Goal: Information Seeking & Learning: Understand process/instructions

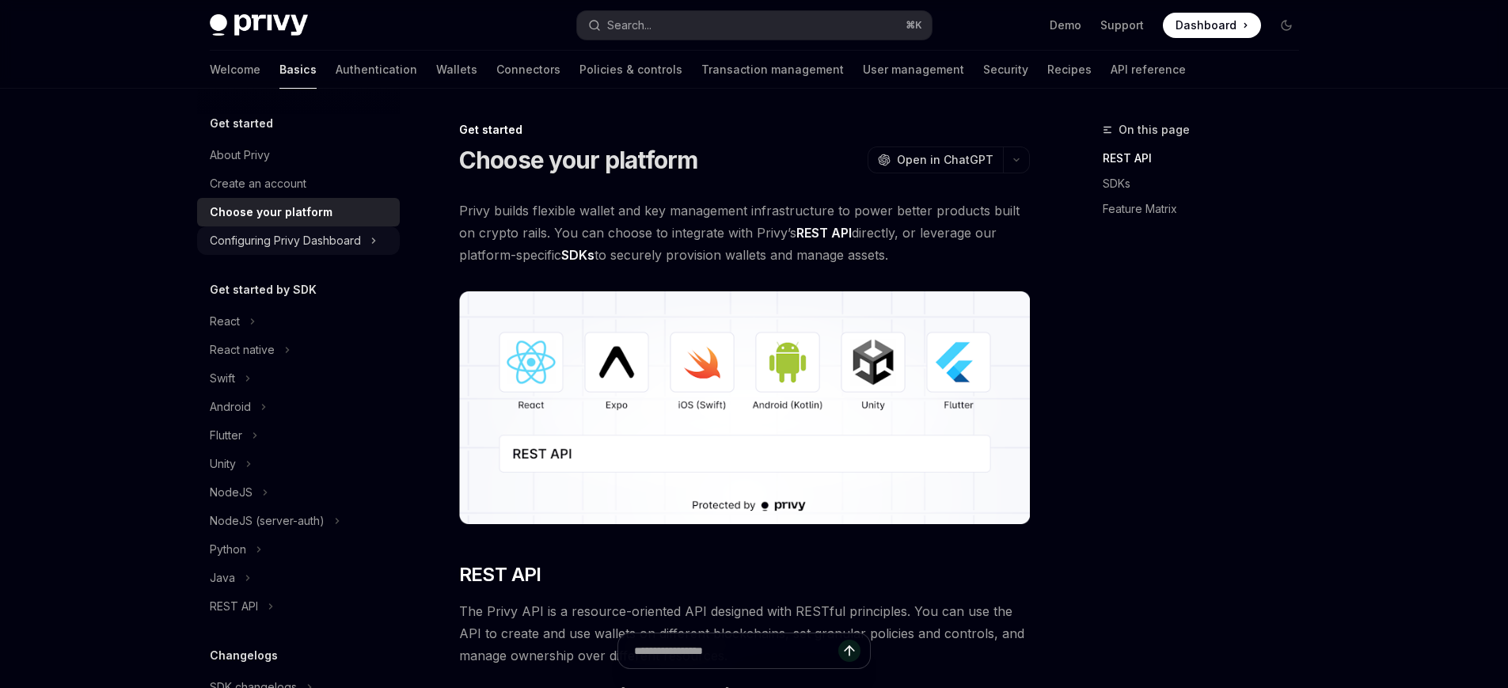
click at [315, 242] on div "Configuring Privy Dashboard" at bounding box center [285, 240] width 151 height 19
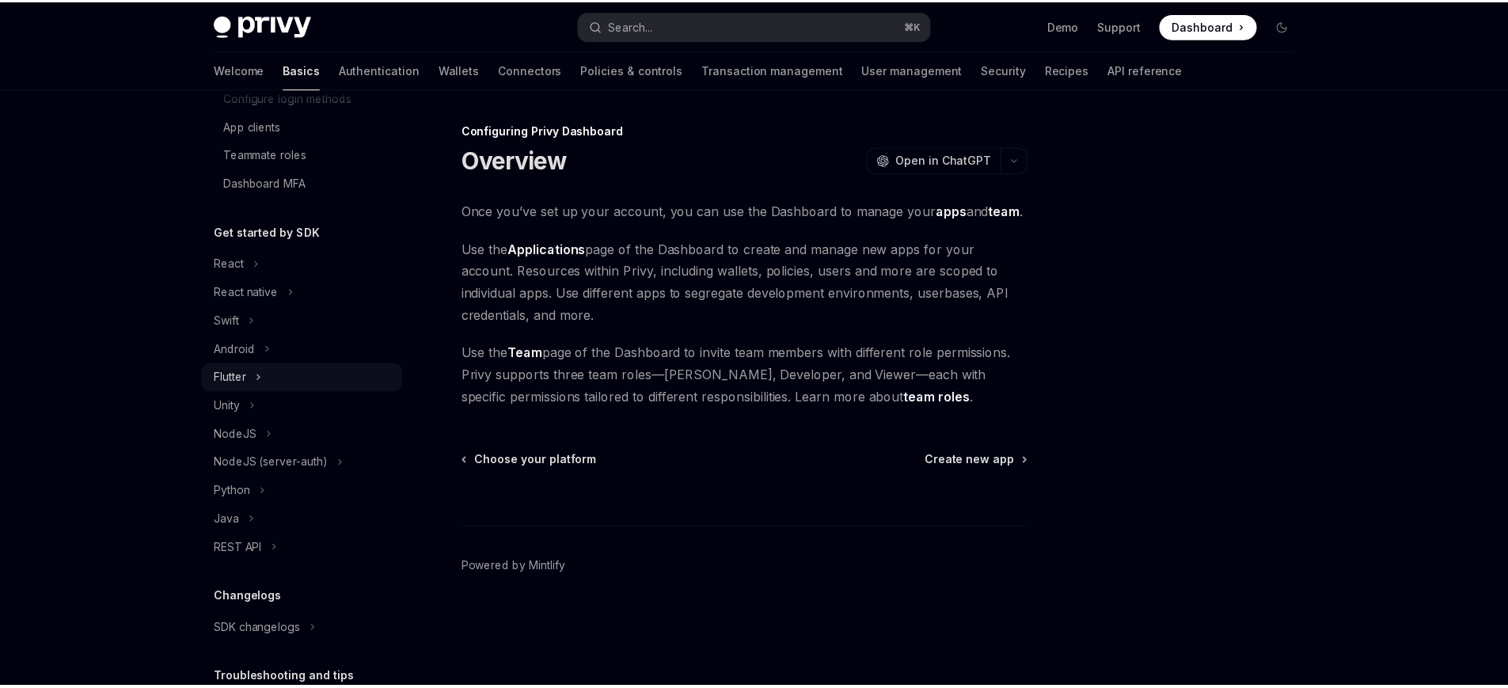
scroll to position [354, 0]
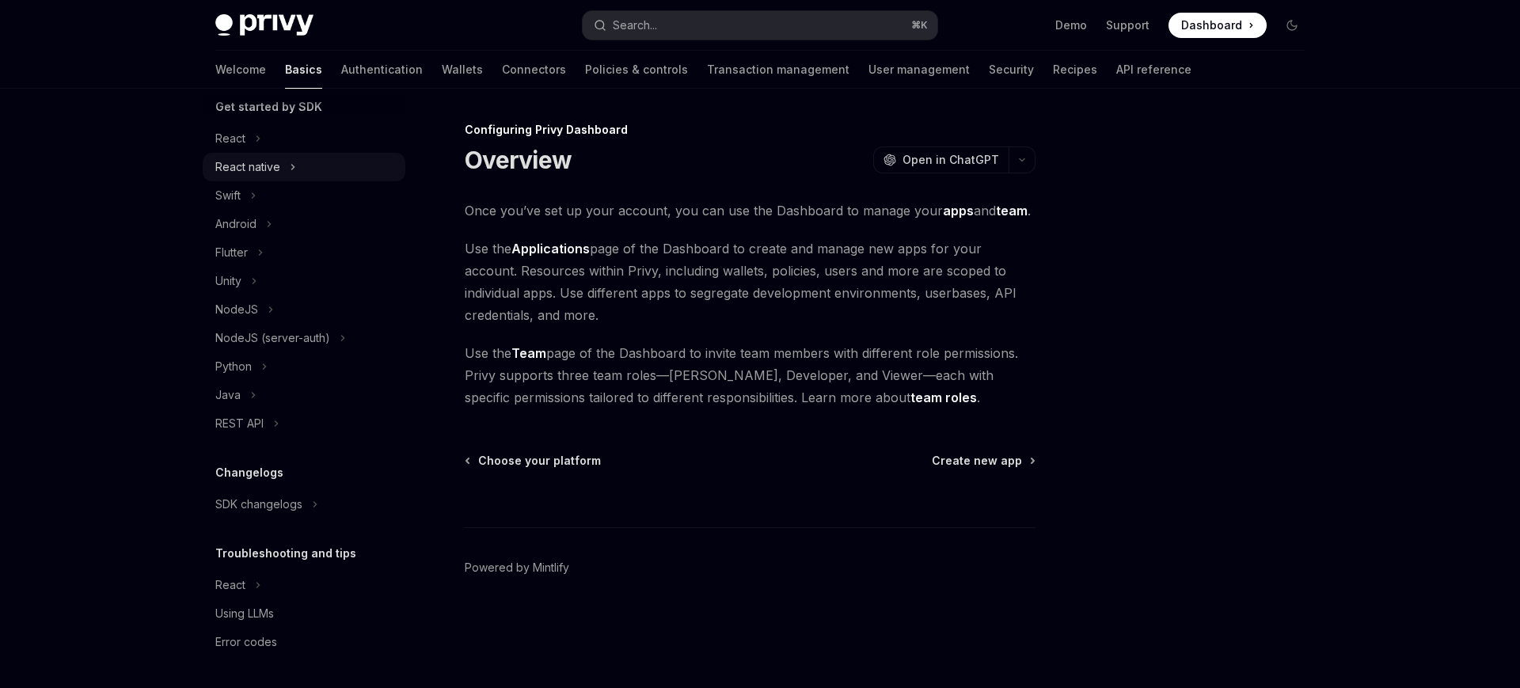
click at [257, 164] on div "React native" at bounding box center [247, 167] width 65 height 19
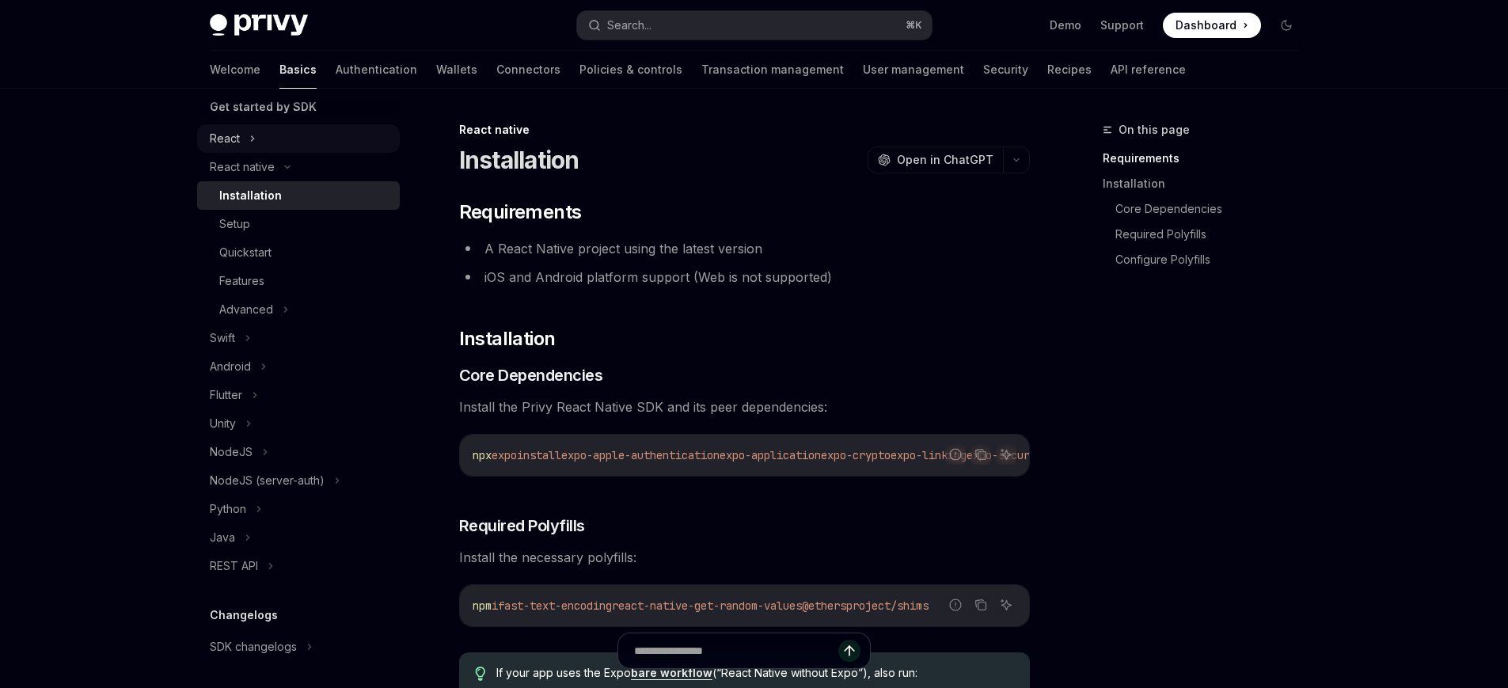
click at [252, 143] on icon at bounding box center [252, 138] width 6 height 19
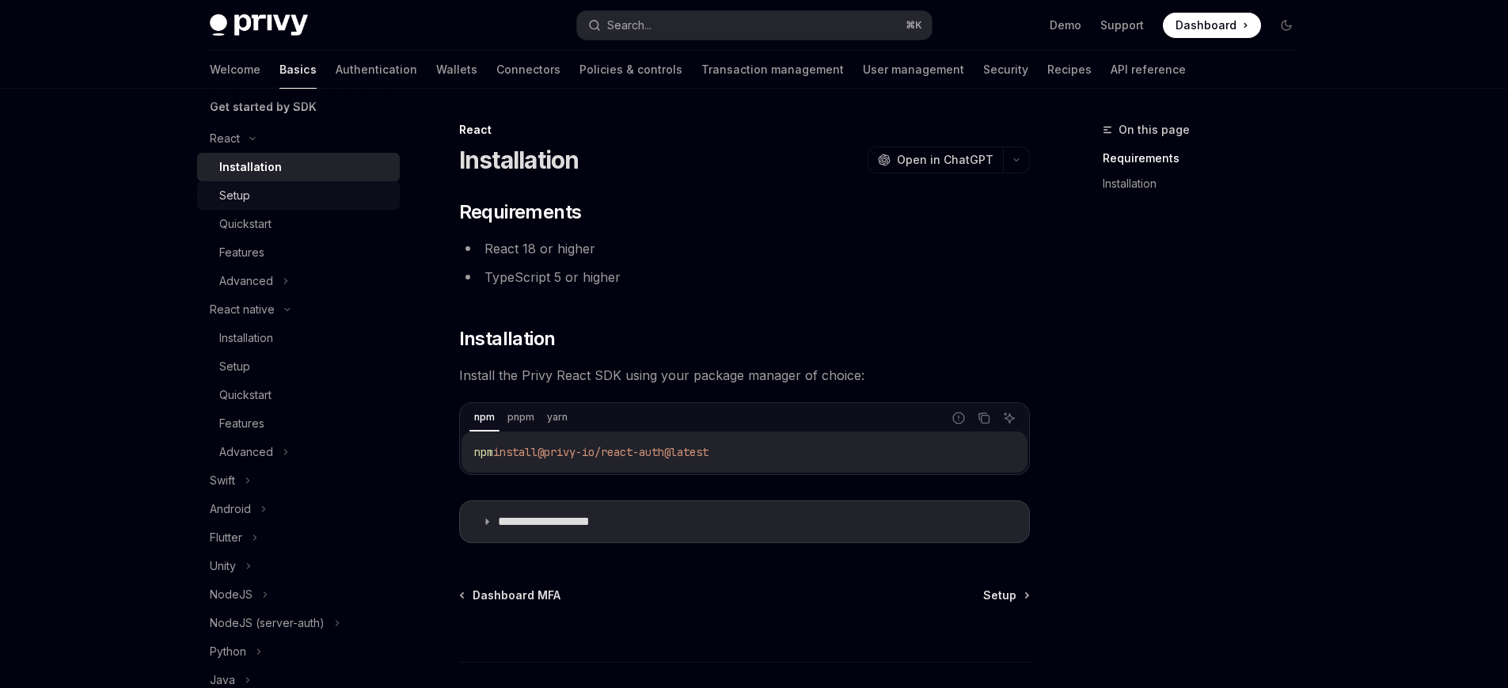
click at [261, 196] on div "Setup" at bounding box center [304, 195] width 171 height 19
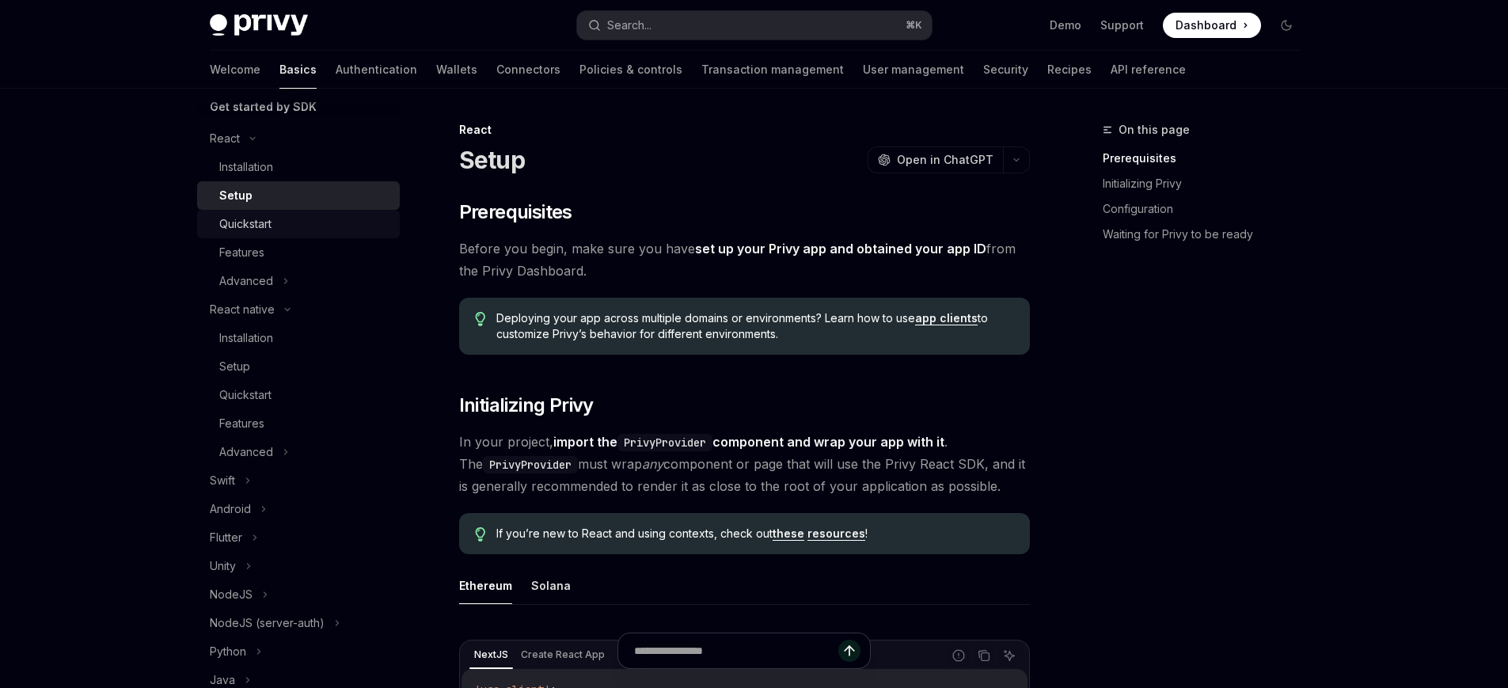
click at [264, 217] on div "Quickstart" at bounding box center [245, 224] width 52 height 19
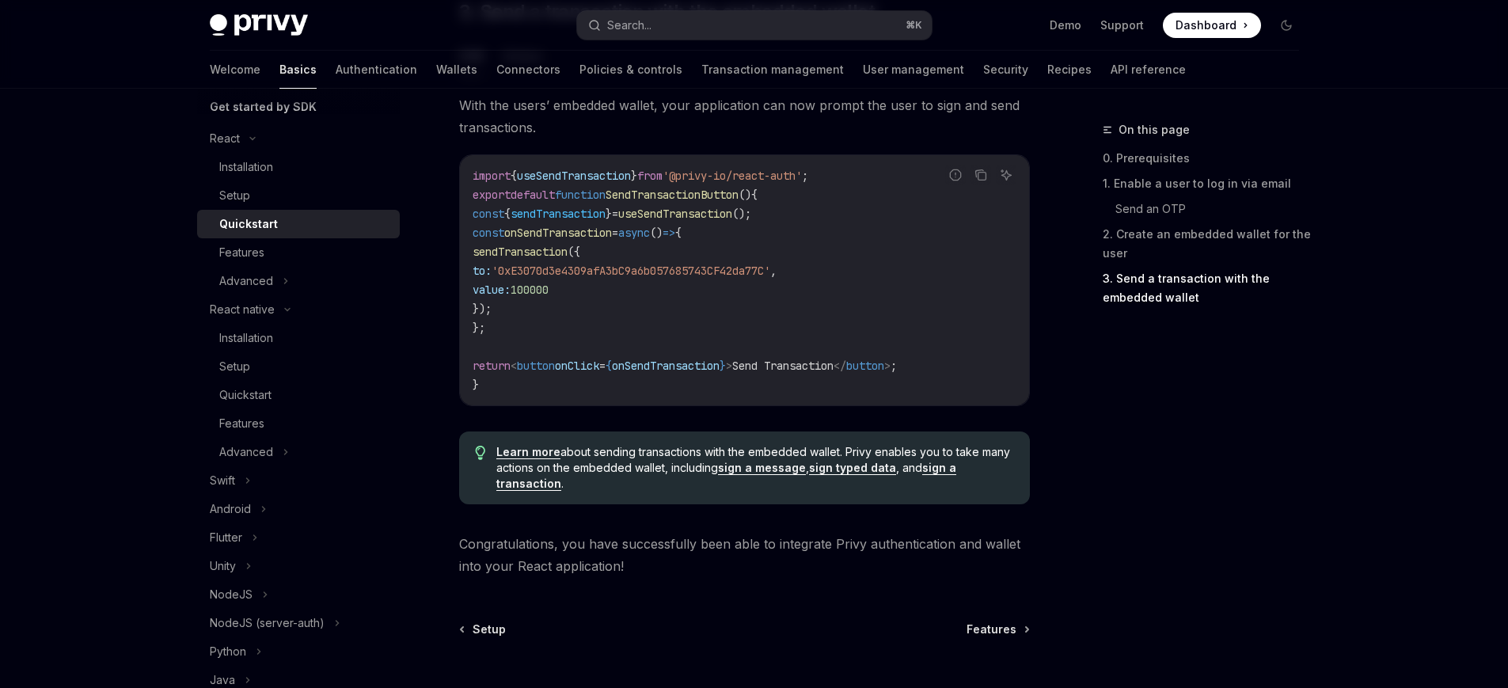
scroll to position [1630, 0]
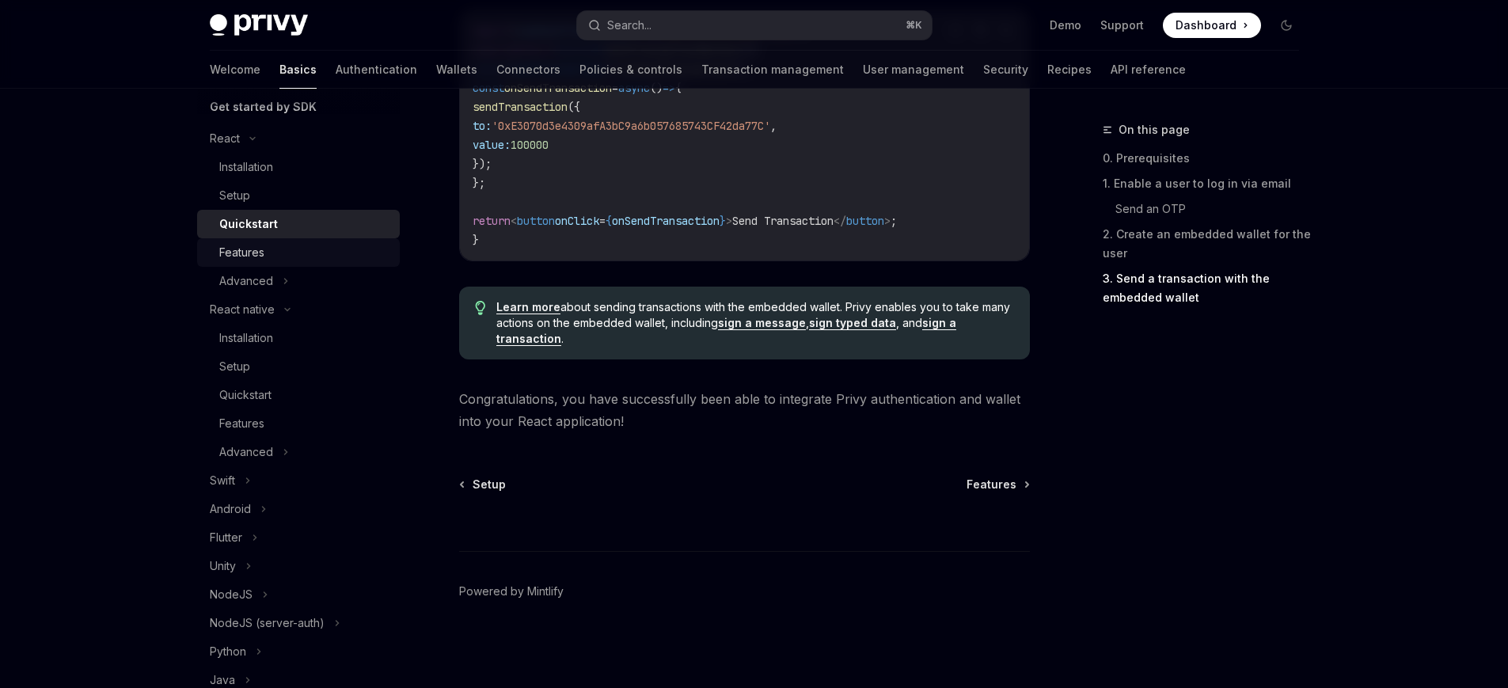
click at [297, 259] on div "Features" at bounding box center [304, 252] width 171 height 19
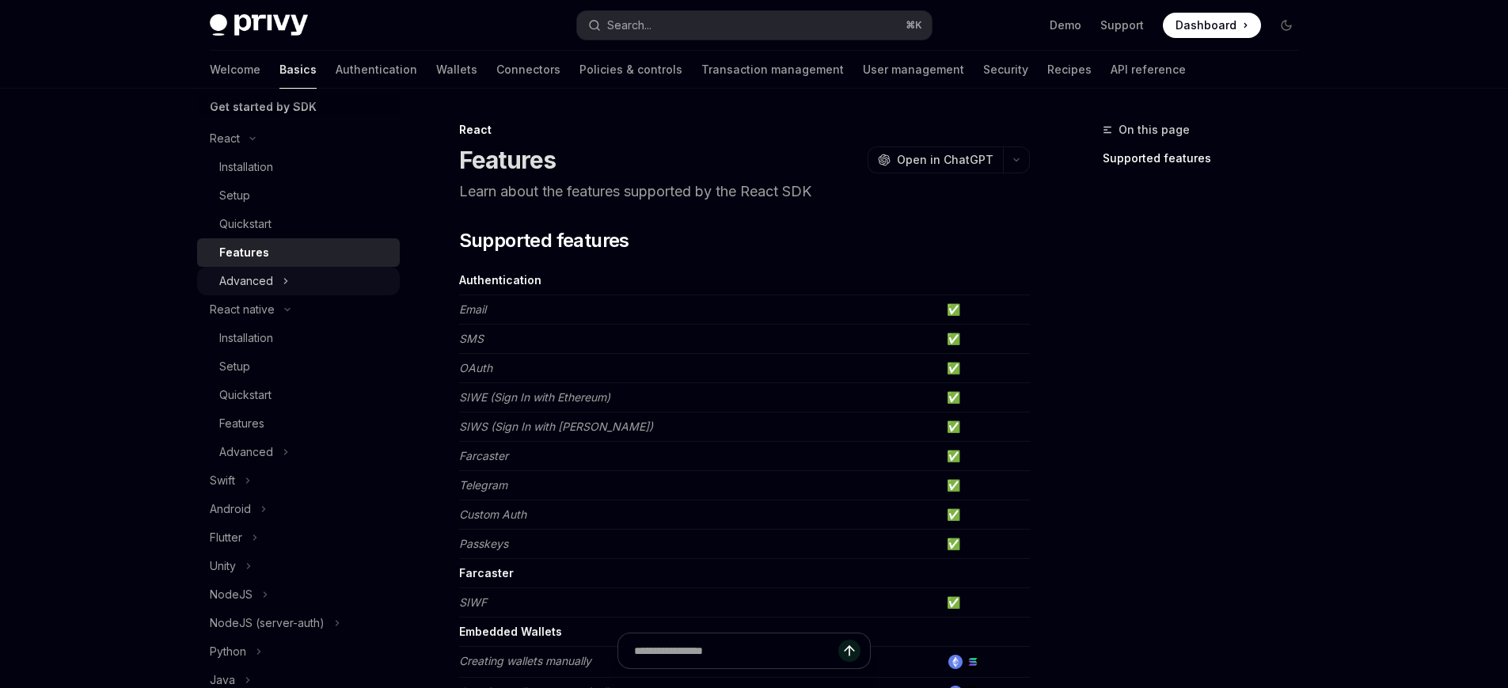
click at [276, 283] on div "Advanced" at bounding box center [298, 281] width 203 height 29
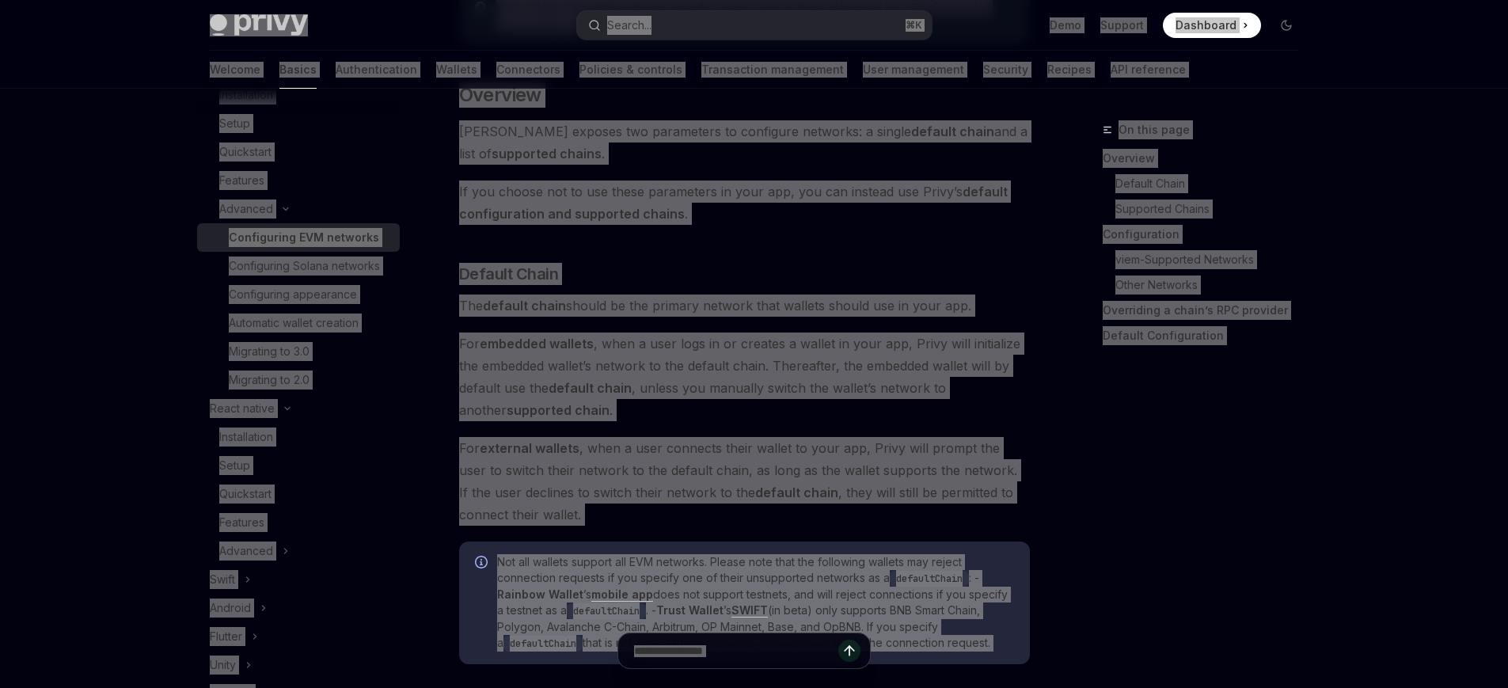
scroll to position [399, 0]
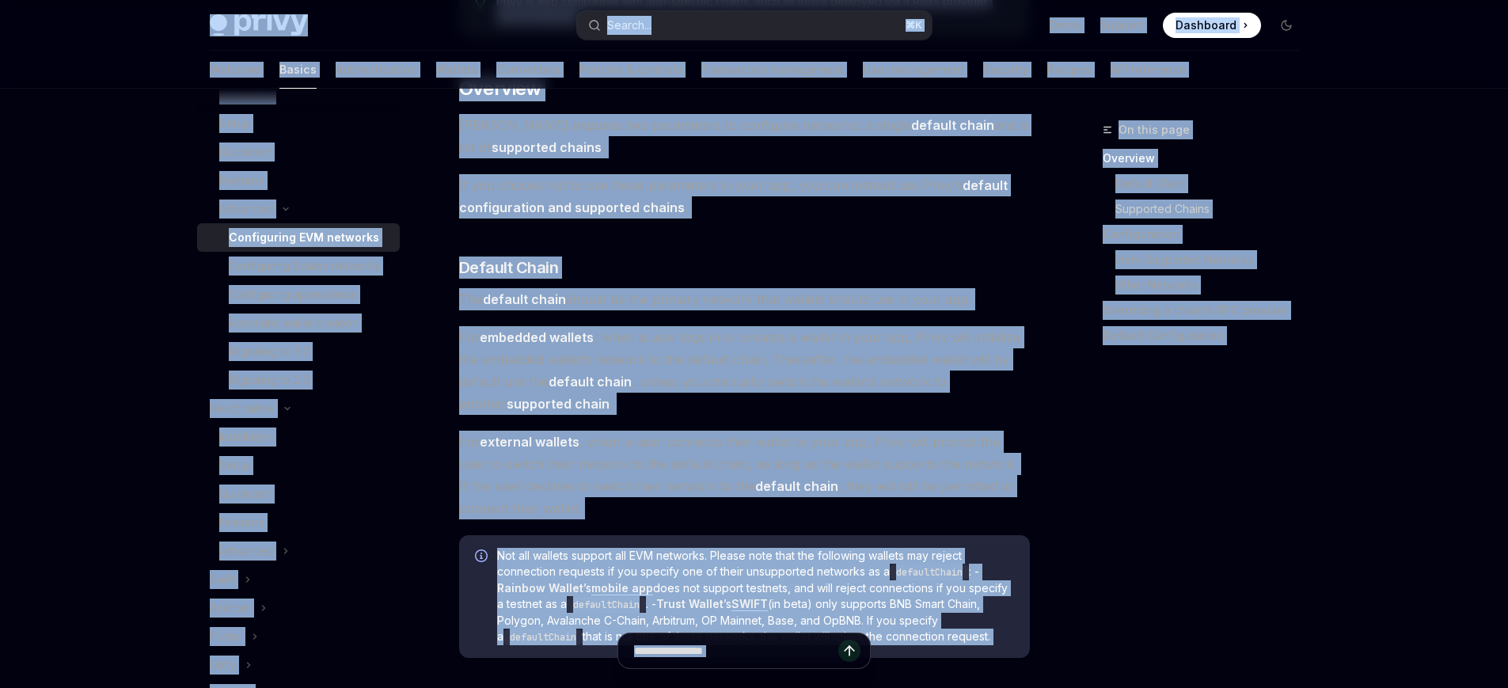
click at [1146, 205] on link "Supported Chains" at bounding box center [1214, 208] width 196 height 25
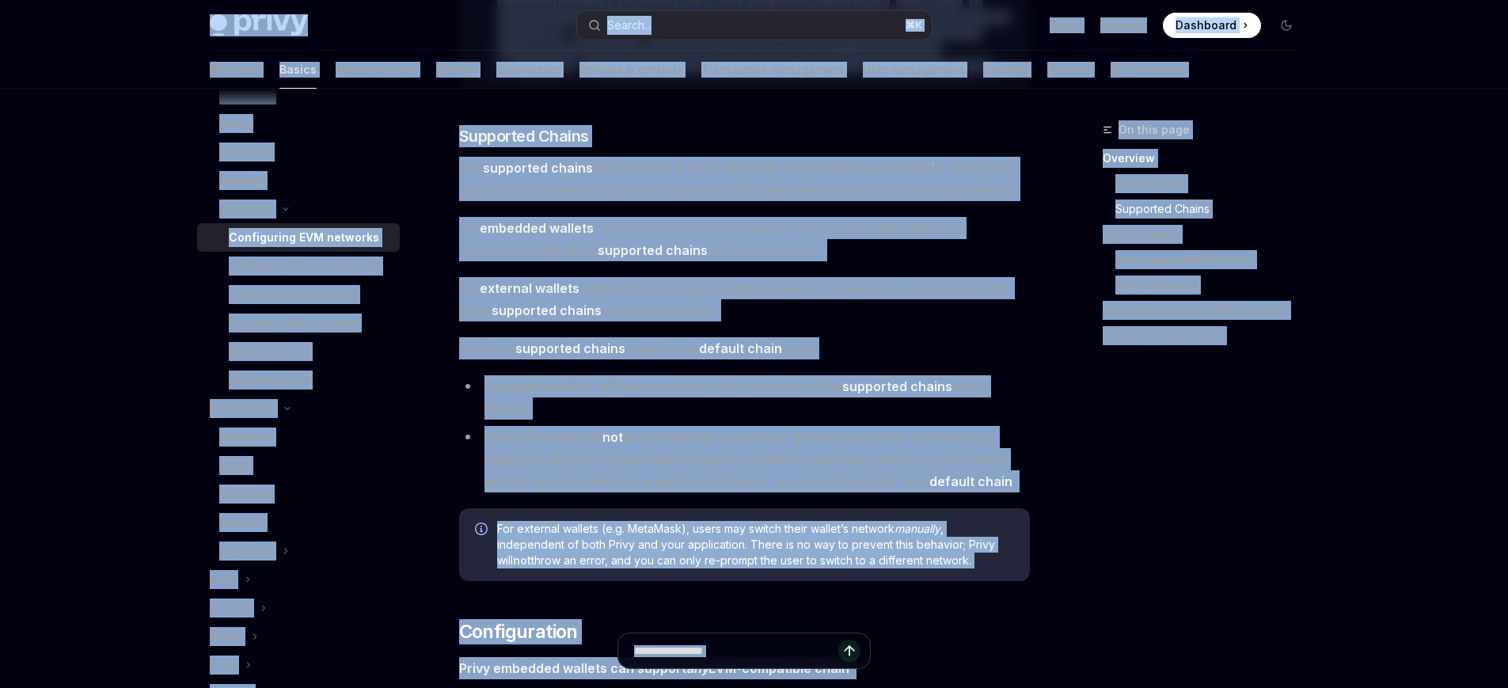
scroll to position [973, 0]
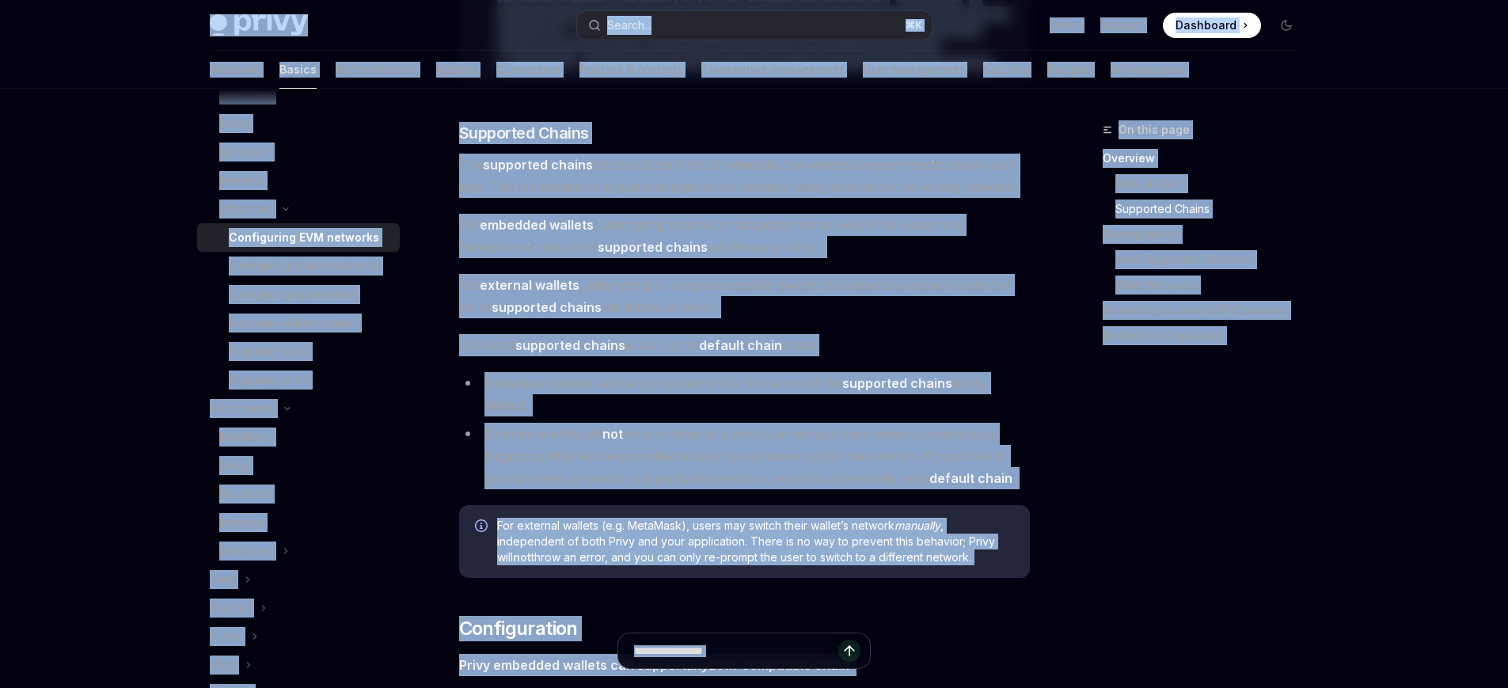
click at [636, 377] on li "Embedded wallets will be connected to the first entry of the supported chains l…" at bounding box center [744, 394] width 571 height 44
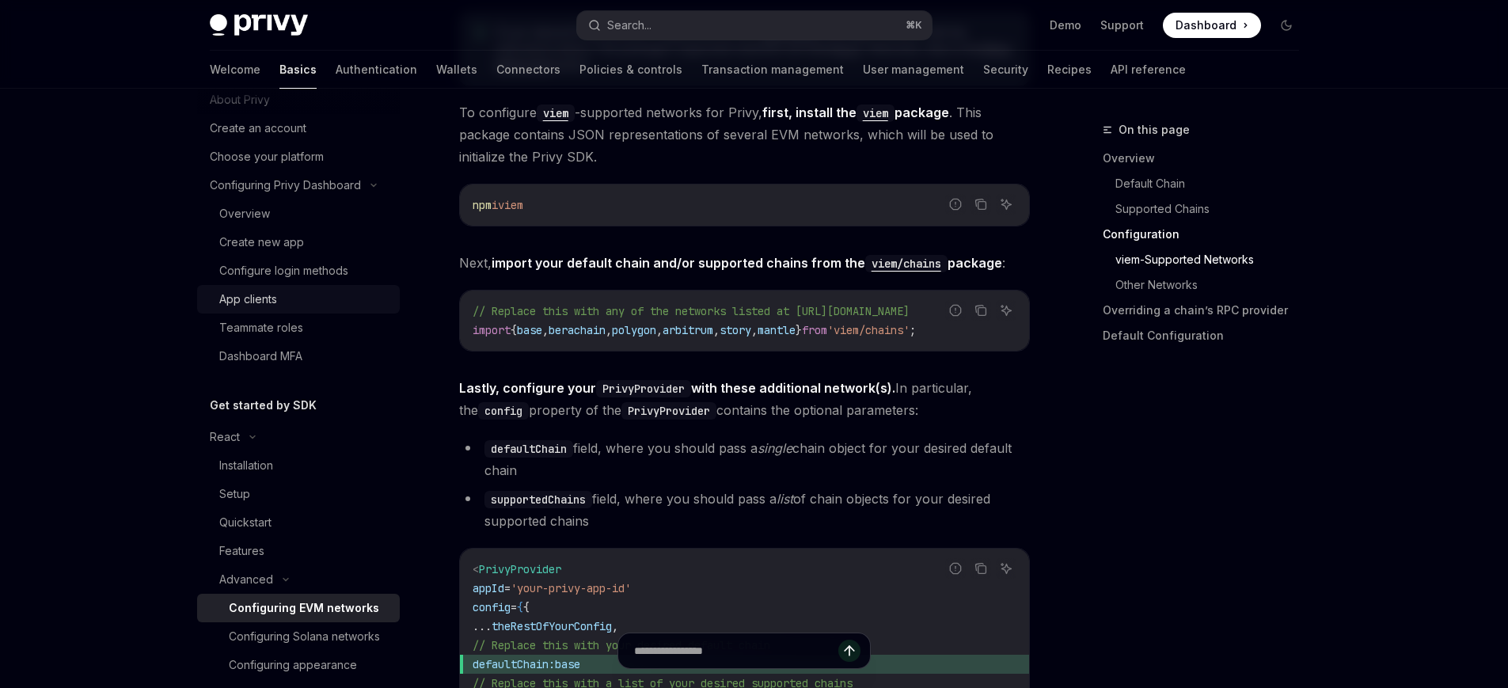
scroll to position [136, 0]
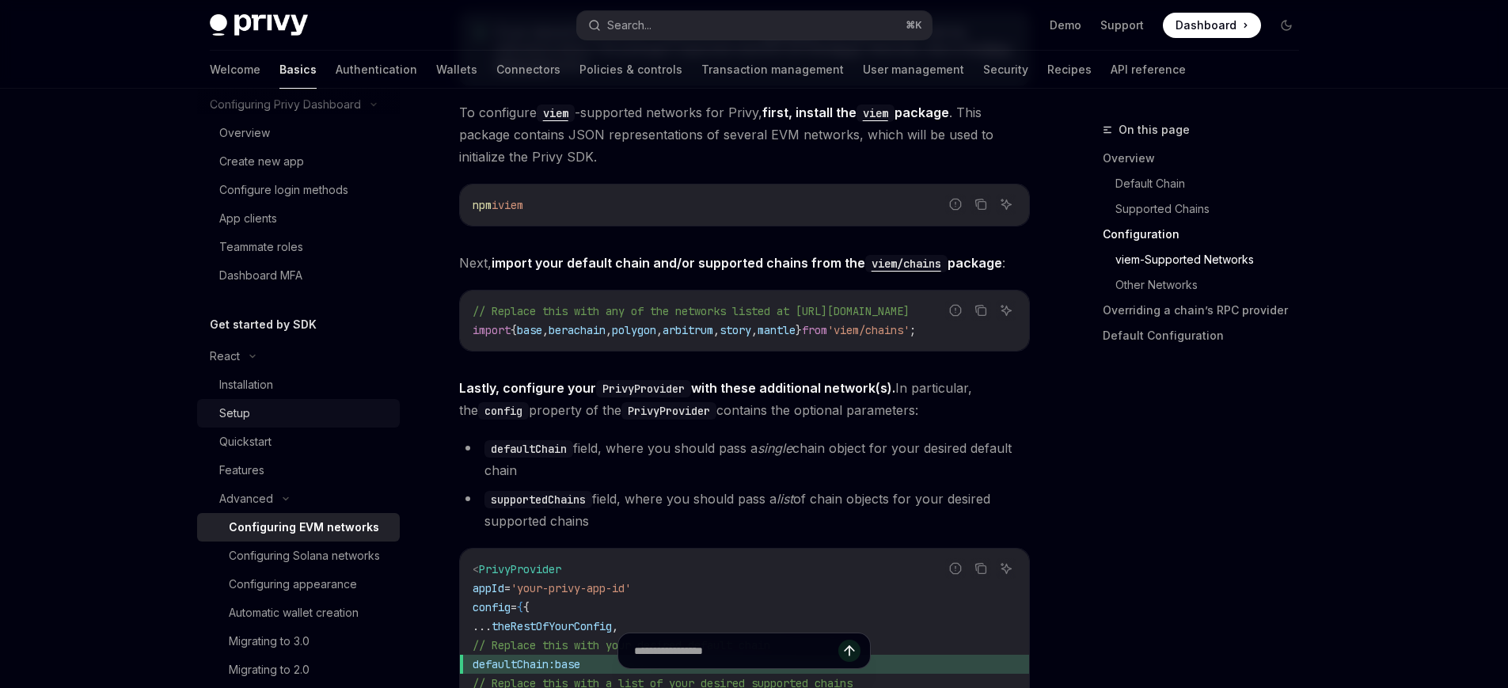
click at [247, 413] on div "Setup" at bounding box center [234, 413] width 31 height 19
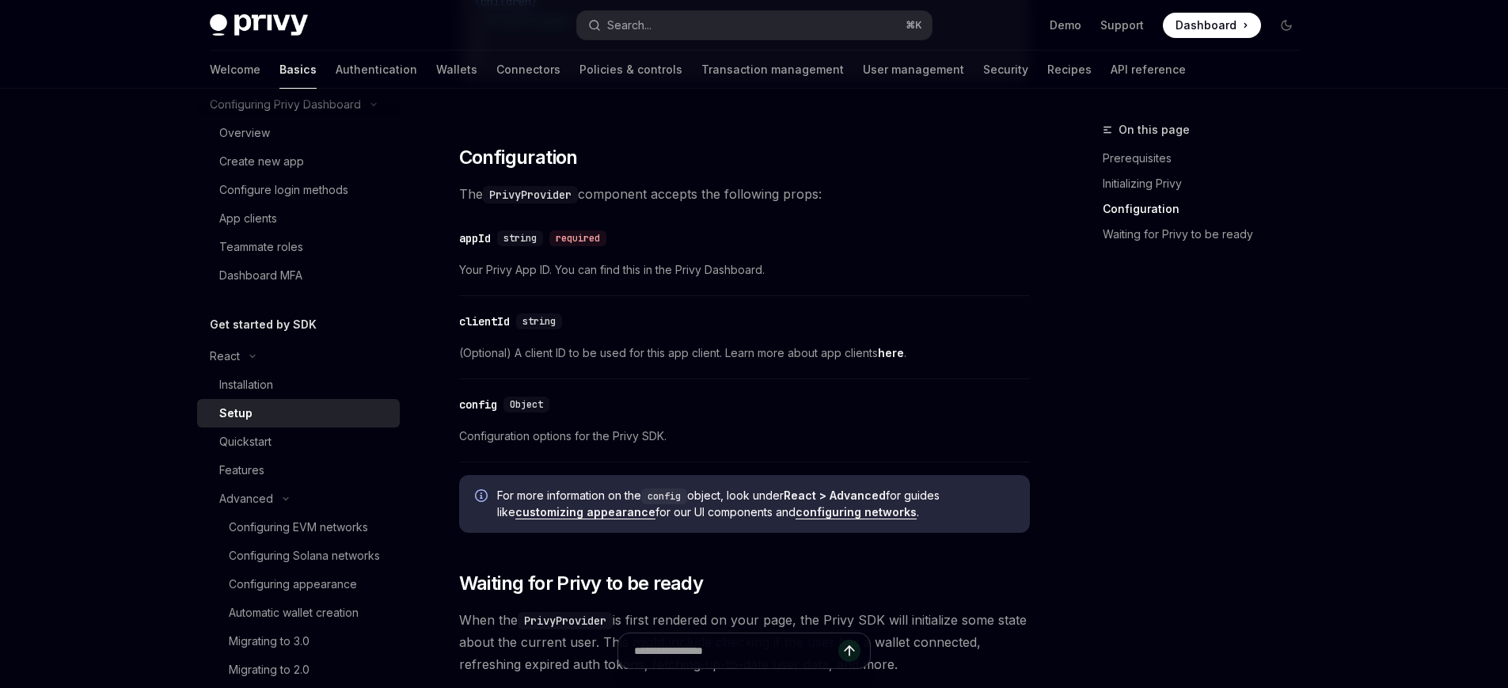
scroll to position [1791, 0]
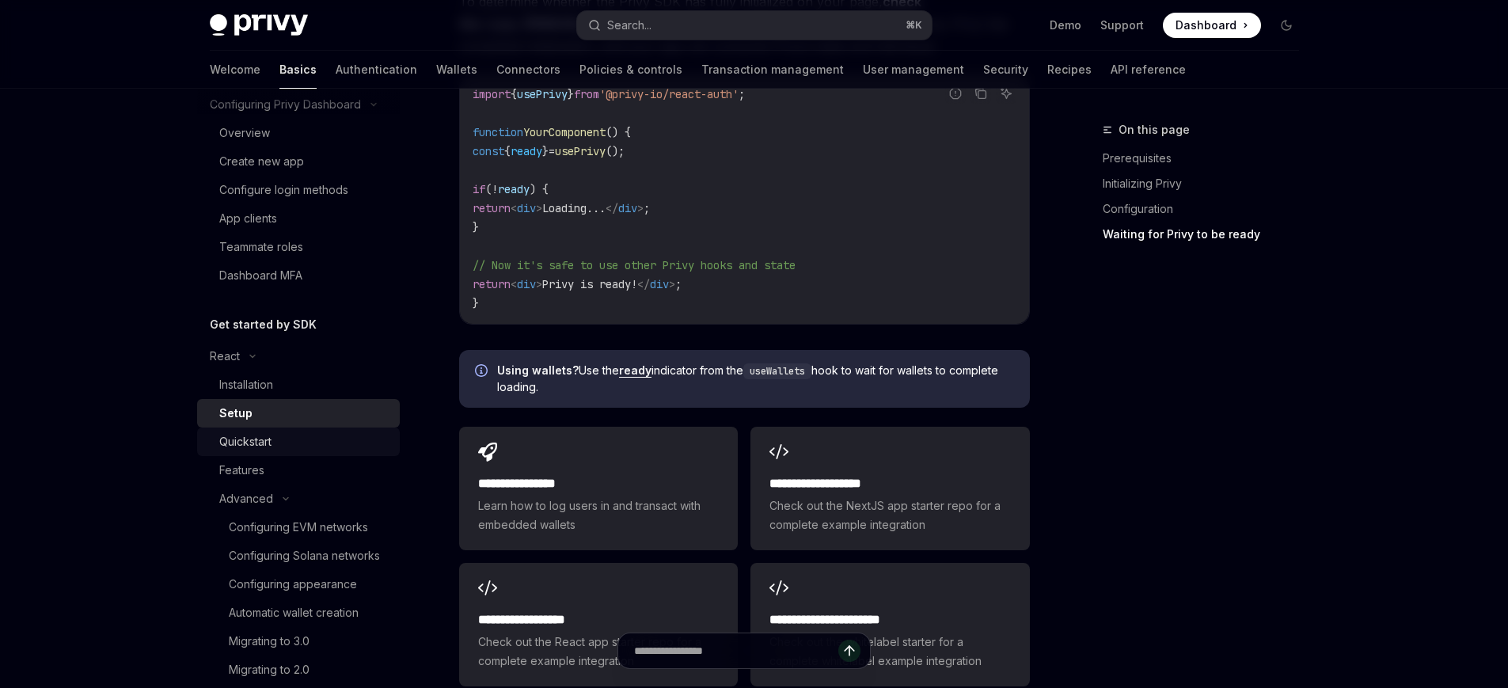
click at [317, 439] on div "Quickstart" at bounding box center [304, 441] width 171 height 19
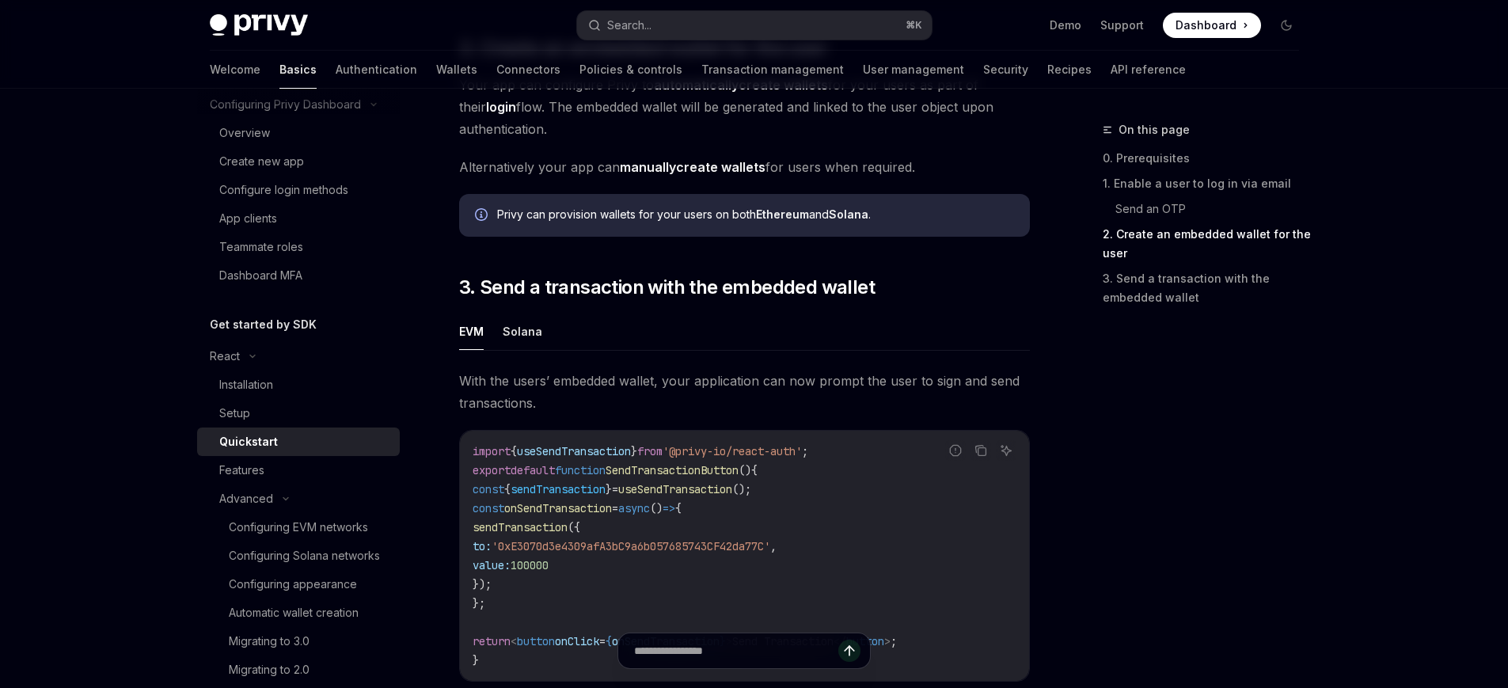
scroll to position [1288, 0]
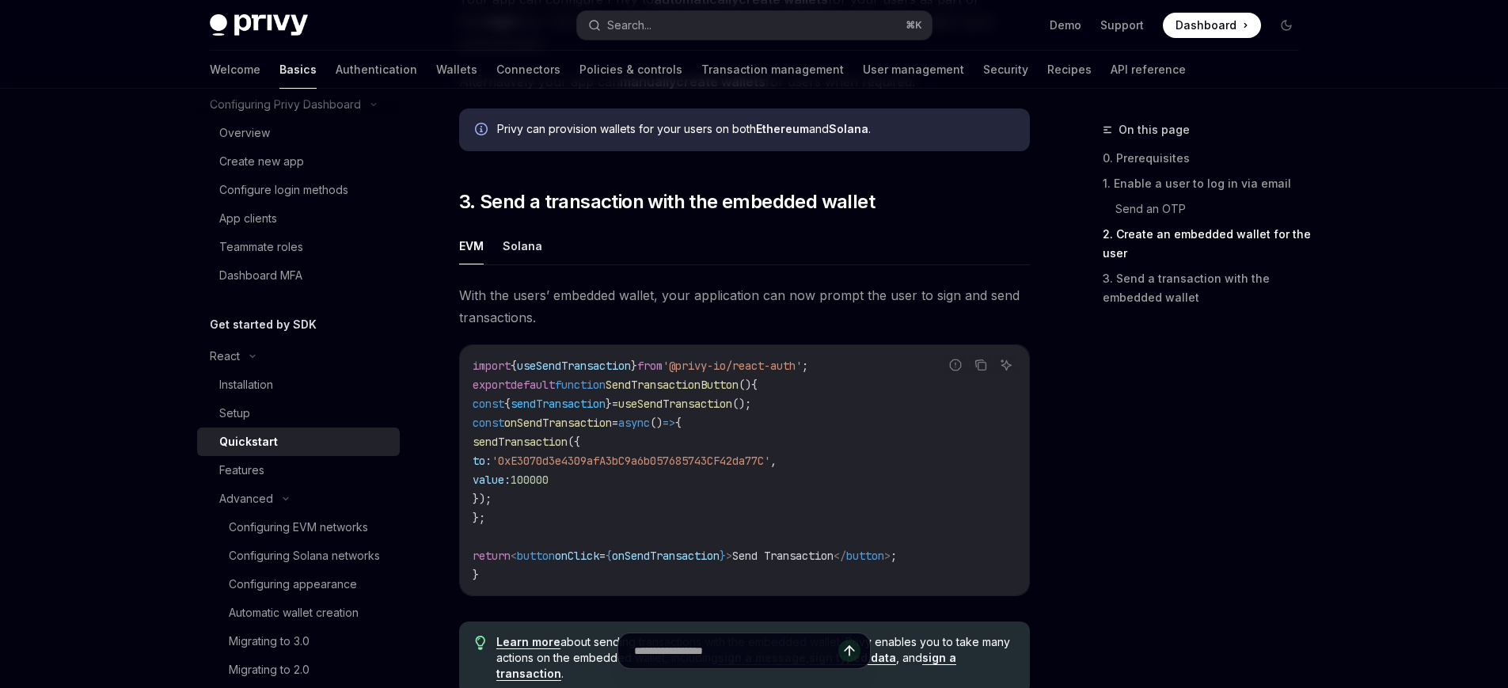
drag, startPoint x: 699, startPoint y: 303, endPoint x: 844, endPoint y: 306, distance: 144.9
click at [844, 306] on span "With the users’ embedded wallet, your application can now prompt the user to si…" at bounding box center [744, 306] width 571 height 44
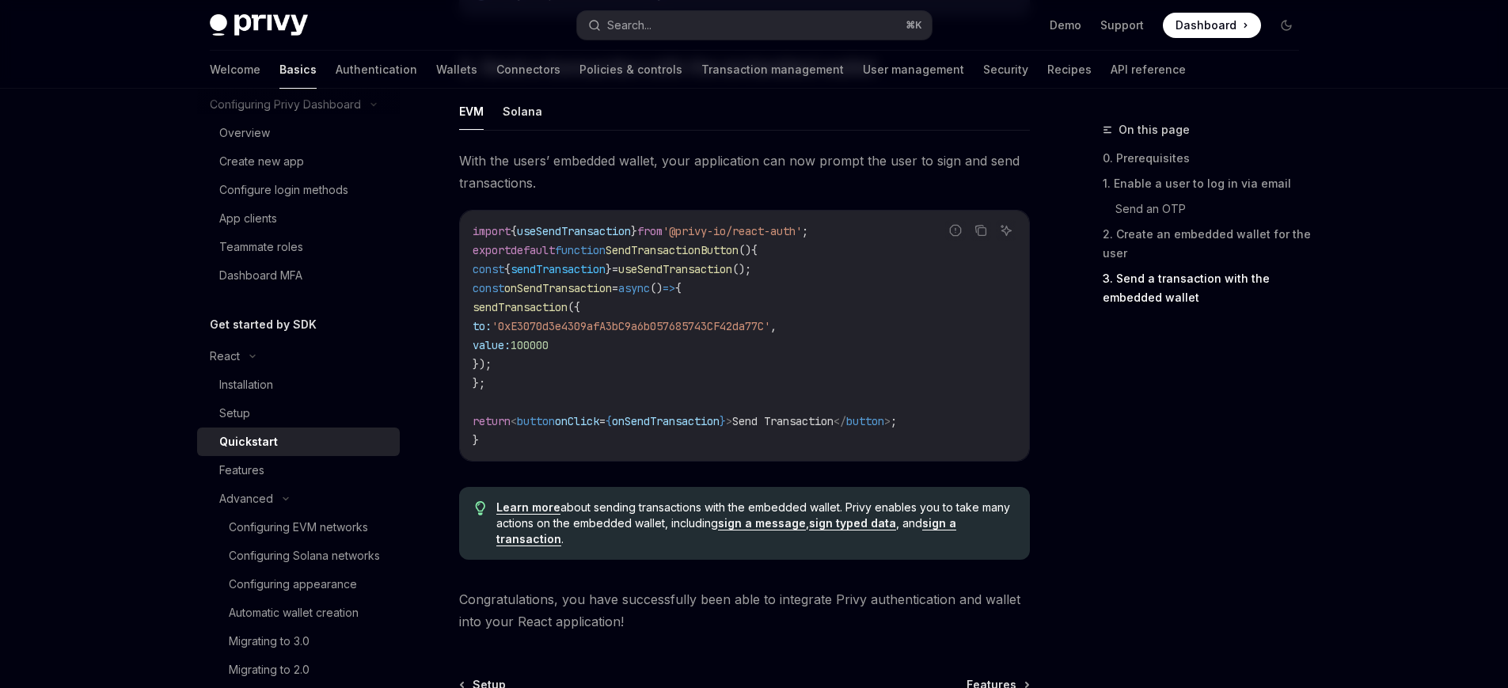
scroll to position [1098, 0]
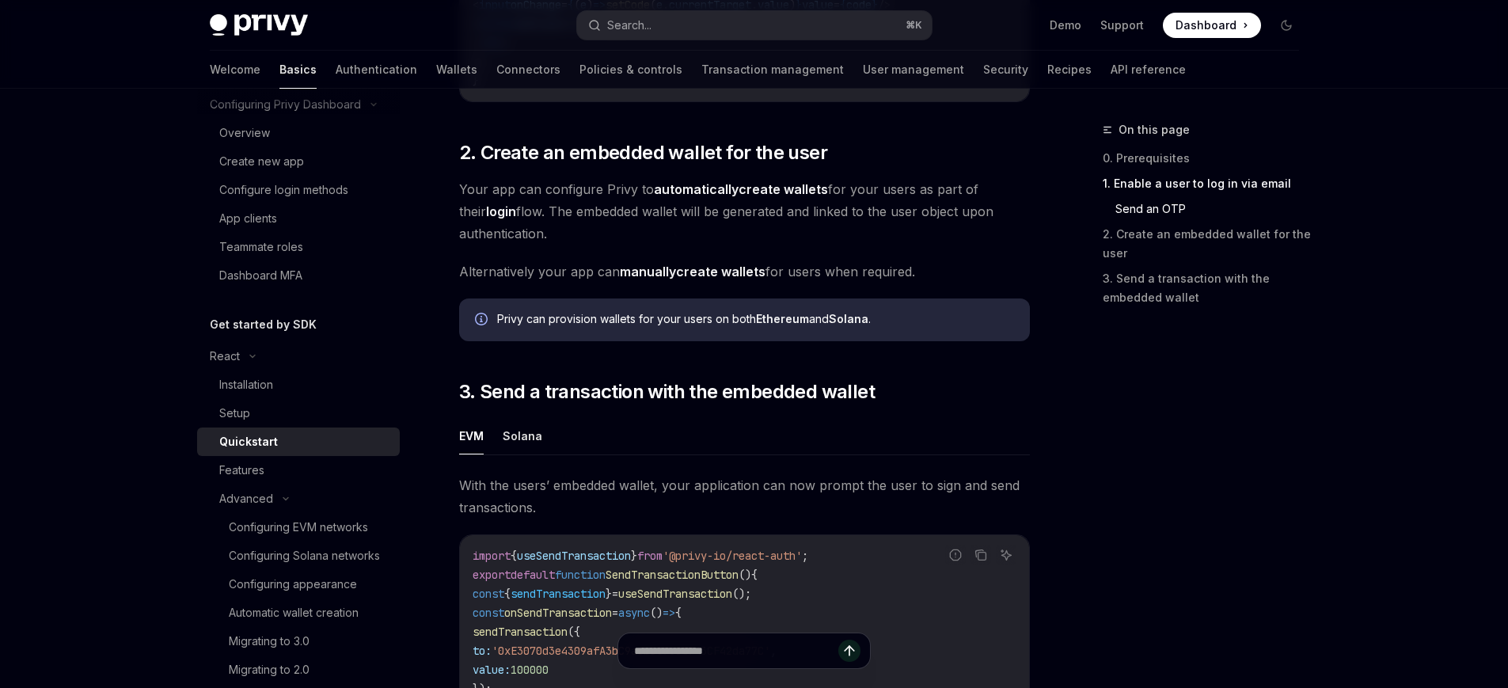
click at [698, 277] on link "manually create wallets" at bounding box center [693, 272] width 146 height 17
type textarea "*"
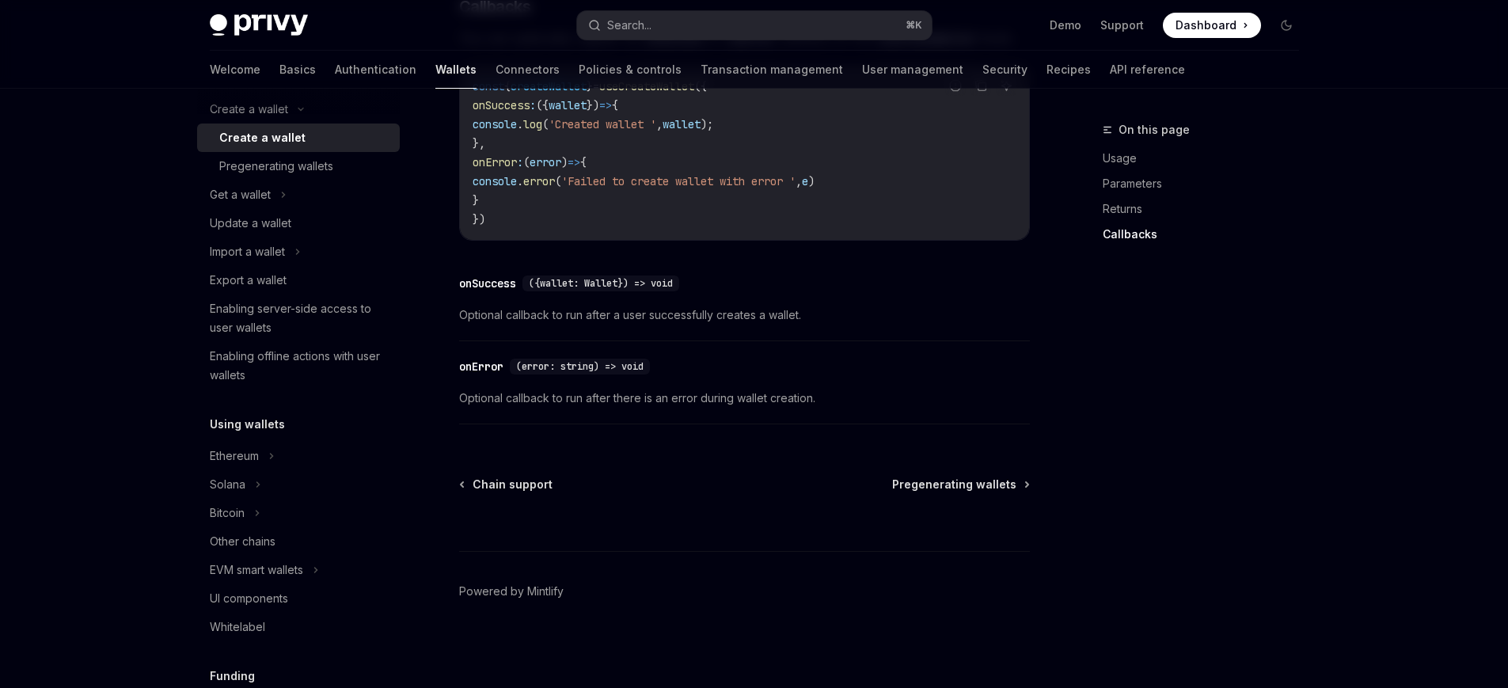
scroll to position [1238, 0]
